Goal: Communication & Community: Ask a question

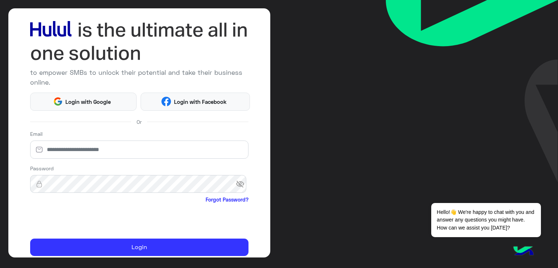
scroll to position [60, 0]
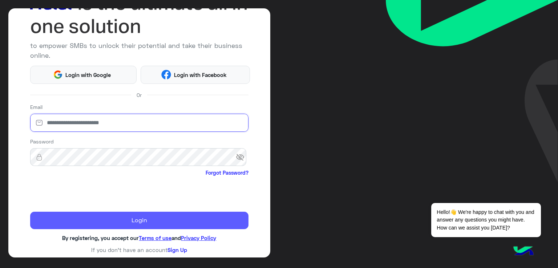
type input "**********"
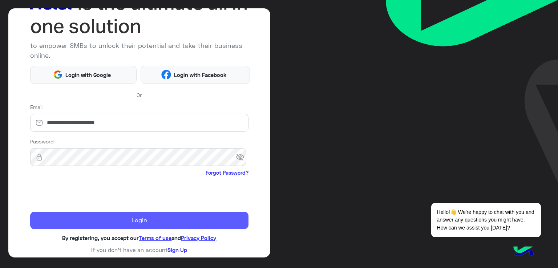
click at [134, 212] on button "Login" at bounding box center [139, 220] width 219 height 17
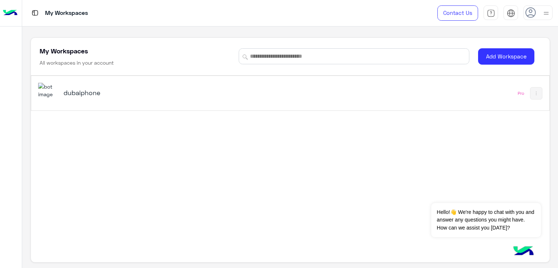
click at [79, 90] on h5 "dubaiphone" at bounding box center [155, 92] width 182 height 9
click at [70, 91] on h5 "dubaiphone" at bounding box center [155, 92] width 182 height 9
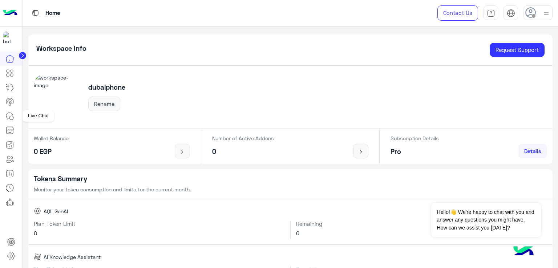
click at [6, 114] on icon at bounding box center [9, 116] width 7 height 7
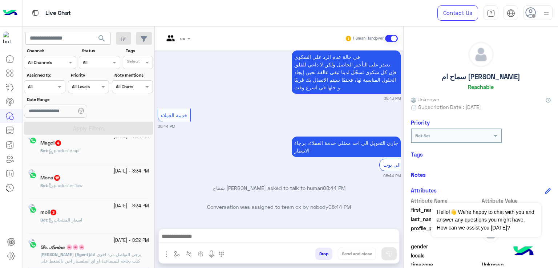
scroll to position [4, 0]
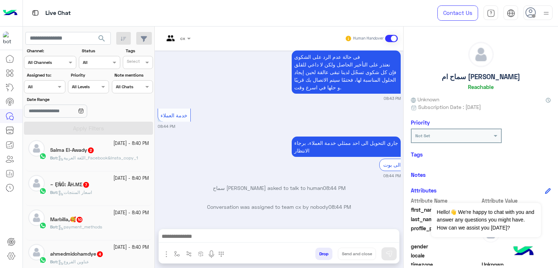
click at [91, 192] on span "اسعار المنتجات" at bounding box center [75, 191] width 34 height 5
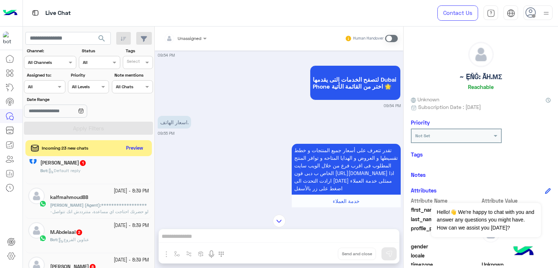
scroll to position [476, 0]
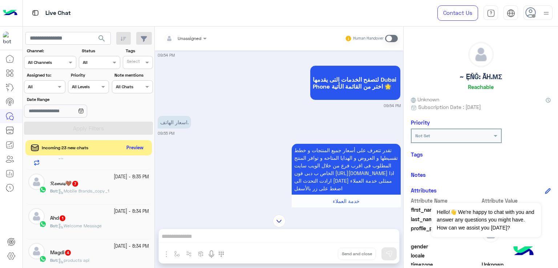
click at [136, 148] on button "Preview" at bounding box center [135, 148] width 23 height 10
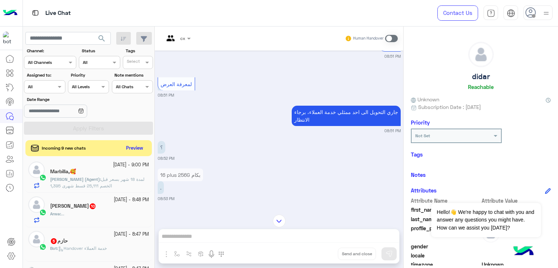
scroll to position [297, 0]
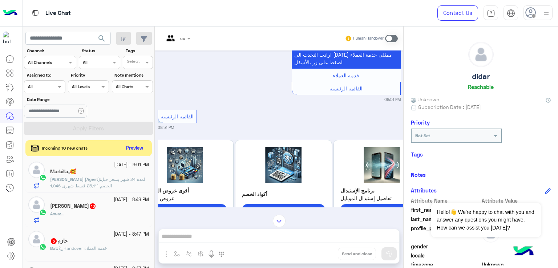
click at [244, 241] on div "cx Human Handover [DATE] 16 promax عامل كام 03:16 AM اهلا بيك فى دبى فون من فضل…" at bounding box center [279, 149] width 248 height 244
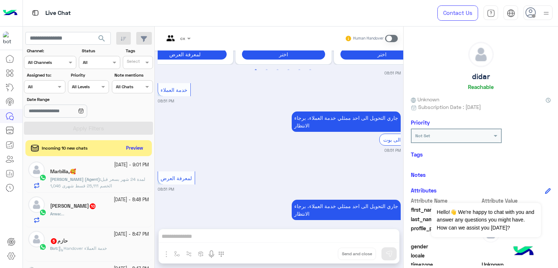
scroll to position [551, 0]
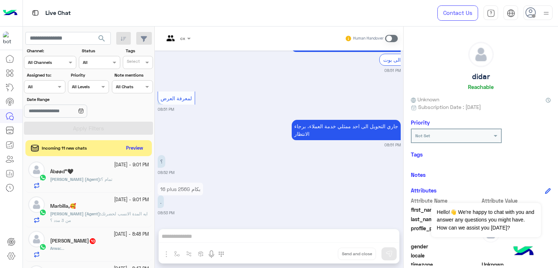
click at [242, 250] on div "cx Human Handover [DATE] 16 promax عامل كام 03:16 AM اهلا بيك فى دبى فون من فضل…" at bounding box center [279, 149] width 248 height 244
click at [260, 245] on div "cx Human Handover [DATE] 16 promax عامل كام 03:16 AM اهلا بيك فى دبى فون من فضل…" at bounding box center [279, 149] width 248 height 244
click at [242, 127] on div "جاري التحويل الى [DATE] ممثلي خدمة العملاء، برجاء الانتظار 08:51 PM" at bounding box center [279, 133] width 243 height 30
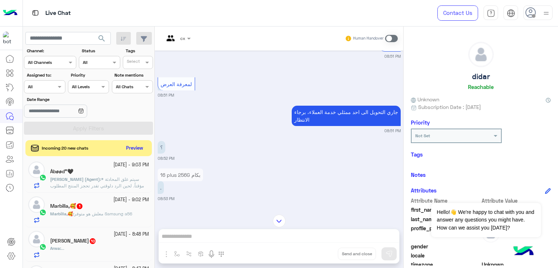
scroll to position [333, 0]
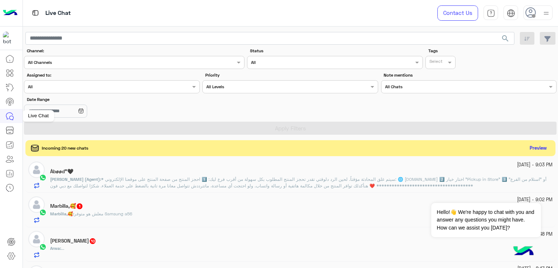
click at [4, 115] on link at bounding box center [10, 116] width 20 height 14
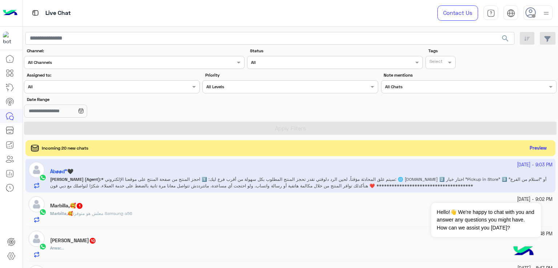
click at [537, 11] on div at bounding box center [537, 12] width 29 height 15
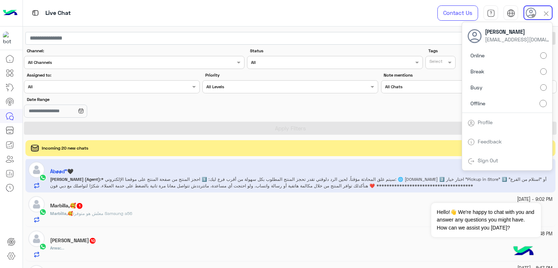
click at [315, 7] on div "Live Chat" at bounding box center [201, 13] width 356 height 26
click at [10, 58] on icon at bounding box center [9, 58] width 9 height 9
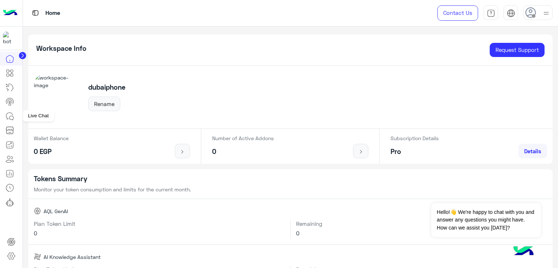
click at [8, 121] on link at bounding box center [10, 116] width 20 height 15
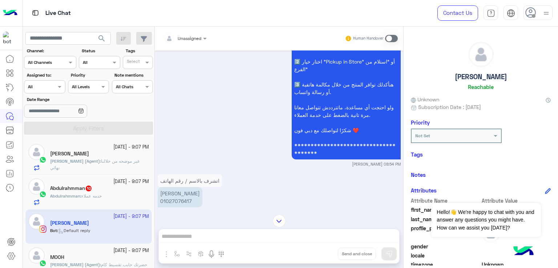
scroll to position [575, 0]
